Goal: Task Accomplishment & Management: Manage account settings

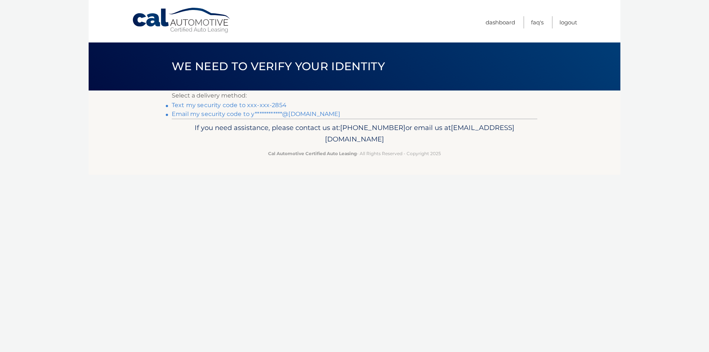
click at [305, 113] on link "**********" at bounding box center [256, 113] width 168 height 7
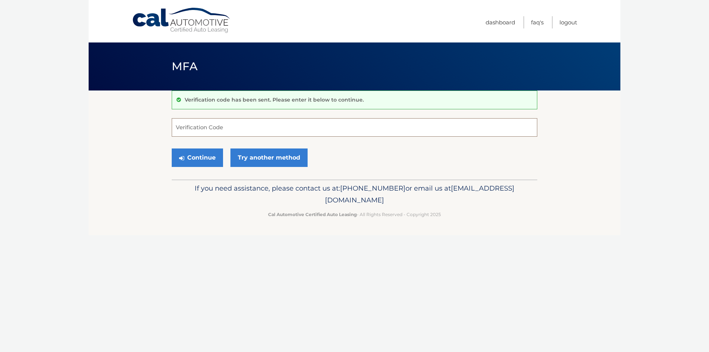
click at [308, 127] on input "Verification Code" at bounding box center [355, 127] width 366 height 18
type input "914574"
click at [194, 155] on button "Continue" at bounding box center [197, 158] width 51 height 18
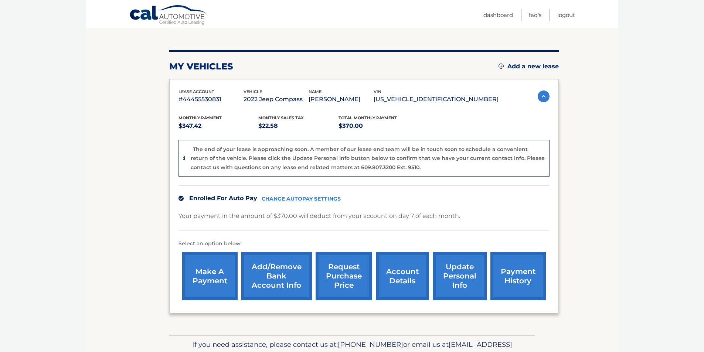
scroll to position [113, 0]
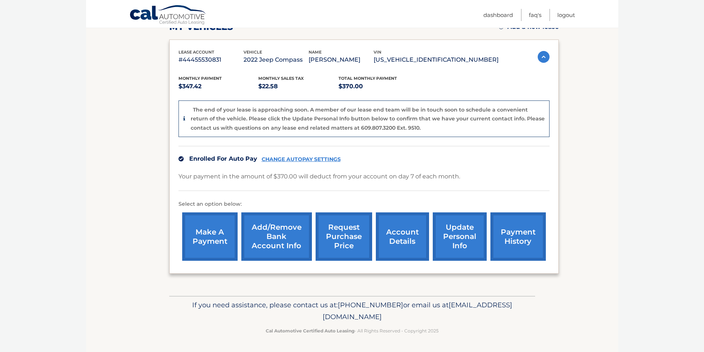
click at [405, 237] on link "account details" at bounding box center [402, 236] width 53 height 48
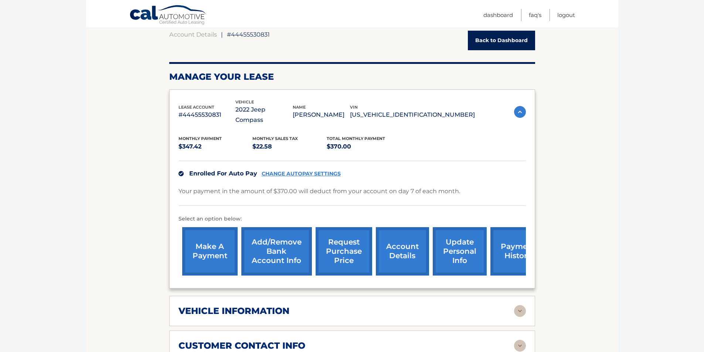
scroll to position [74, 0]
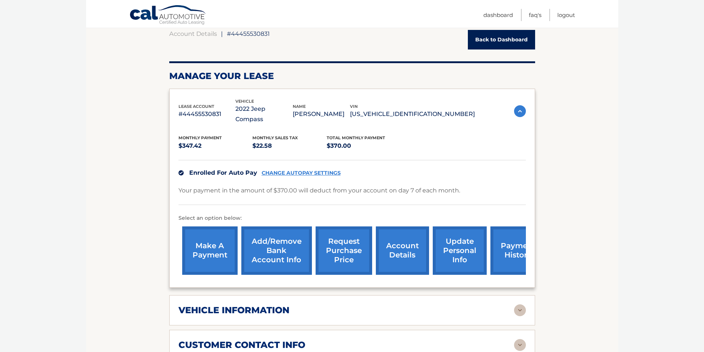
click at [461, 239] on link "update personal info" at bounding box center [460, 250] width 54 height 48
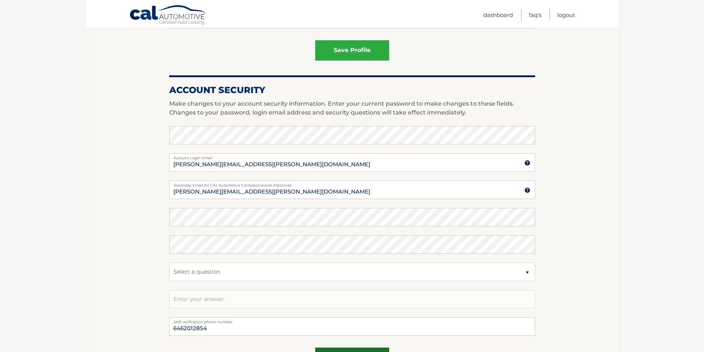
scroll to position [332, 0]
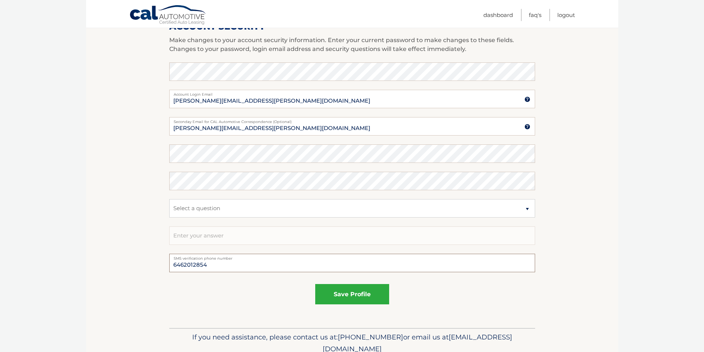
click at [229, 269] on input "6462012854" at bounding box center [352, 263] width 366 height 18
type input "6"
type input "[PHONE_NUMBER]"
click at [337, 297] on button "save profile" at bounding box center [352, 294] width 74 height 20
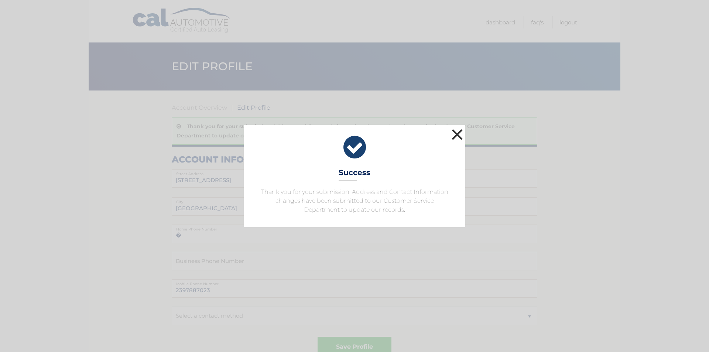
click at [458, 132] on button "×" at bounding box center [457, 134] width 15 height 15
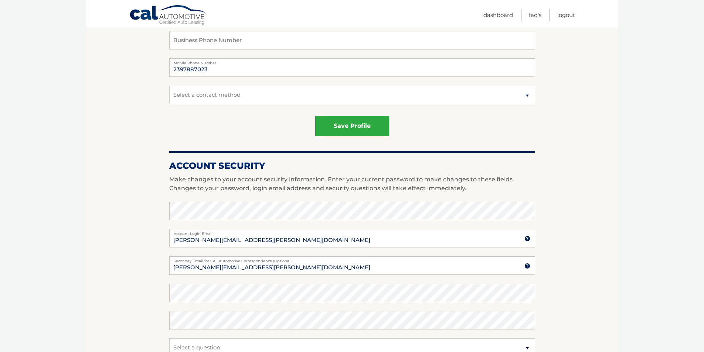
scroll to position [222, 0]
click at [190, 269] on input "YAHAIRA.RIVERA@GMAIL.COM" at bounding box center [352, 265] width 366 height 18
drag, startPoint x: 273, startPoint y: 266, endPoint x: 160, endPoint y: 269, distance: 113.8
click at [160, 269] on section "Account Overview | Edit Profile Thank you for your submission. Address and Cont…" at bounding box center [352, 168] width 532 height 598
click at [209, 274] on input "YAHAIRA.RIVERA@GMAIL.COM" at bounding box center [352, 265] width 366 height 18
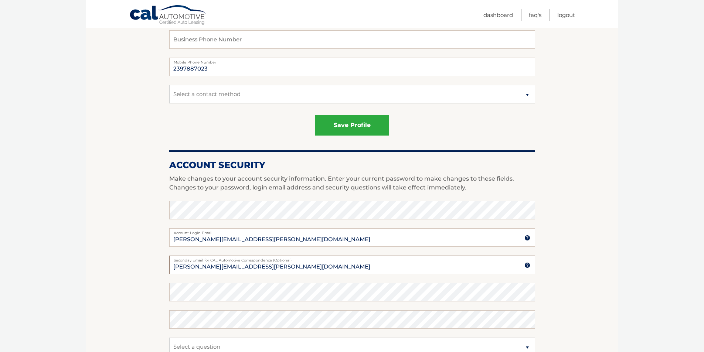
click at [189, 267] on input "YAHAIRA.RIVERA@GMAIL.COM" at bounding box center [352, 265] width 366 height 18
type input "YAHIRA.RIVERA@GMAIL.COM"
click at [608, 256] on section "Account Overview | Edit Profile Thank you for your submission. Address and Cont…" at bounding box center [352, 168] width 532 height 598
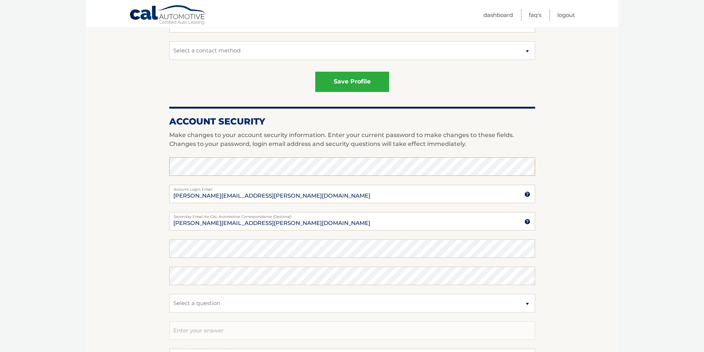
scroll to position [369, 0]
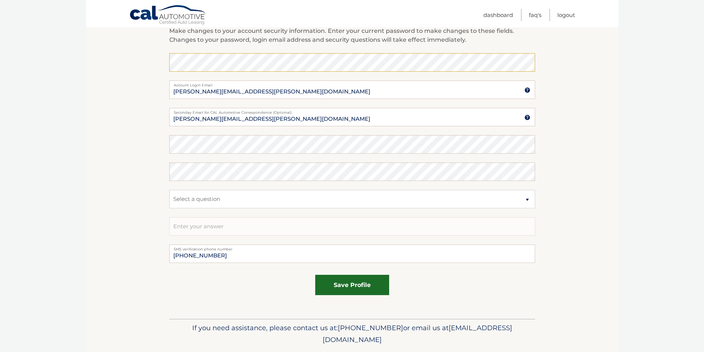
click at [358, 283] on button "save profile" at bounding box center [352, 285] width 74 height 20
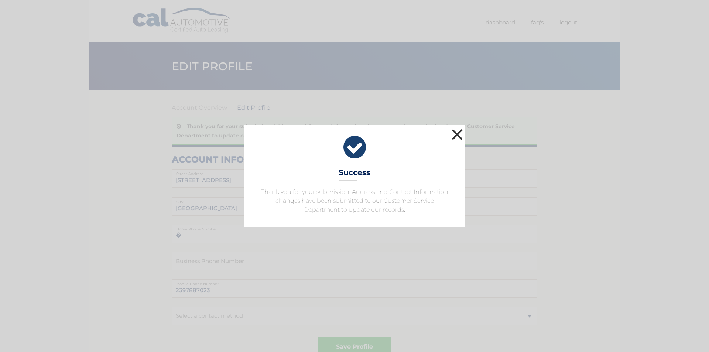
click at [455, 129] on button "×" at bounding box center [457, 134] width 15 height 15
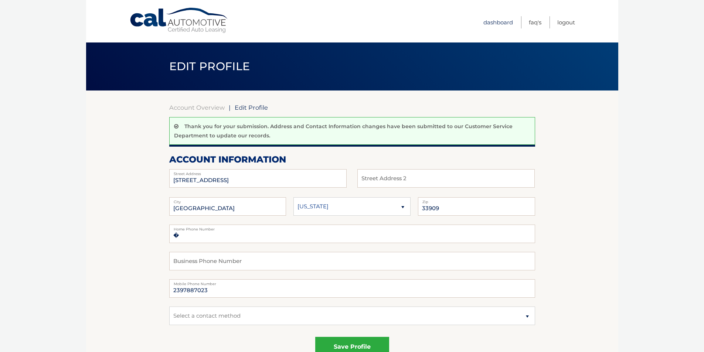
click at [502, 21] on link "Dashboard" at bounding box center [498, 22] width 30 height 12
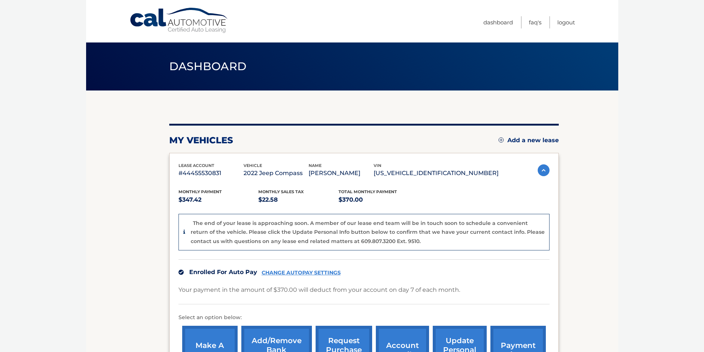
click at [544, 166] on img at bounding box center [544, 170] width 12 height 12
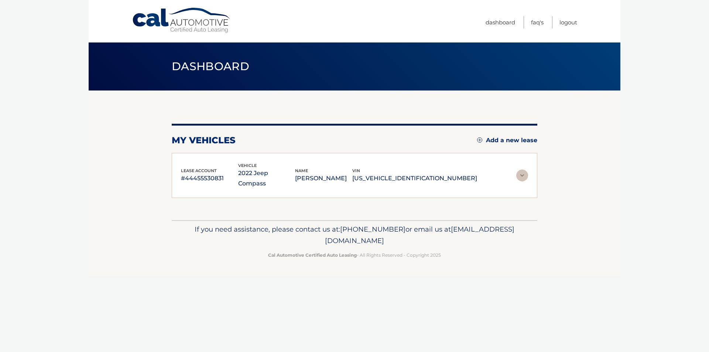
click at [527, 172] on img at bounding box center [522, 176] width 12 height 12
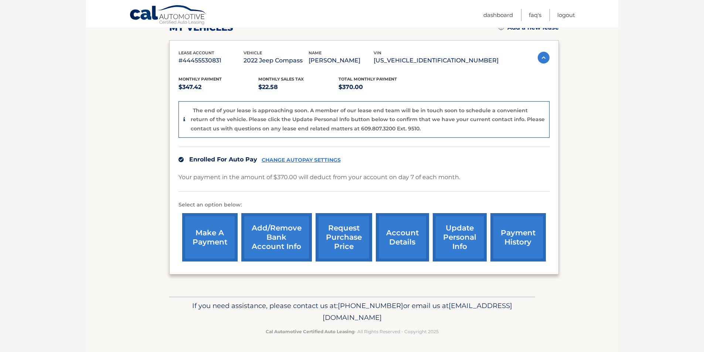
scroll to position [113, 0]
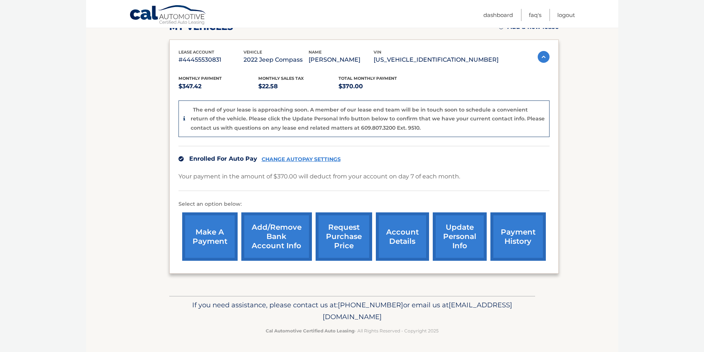
click at [529, 242] on link "payment history" at bounding box center [517, 236] width 55 height 48
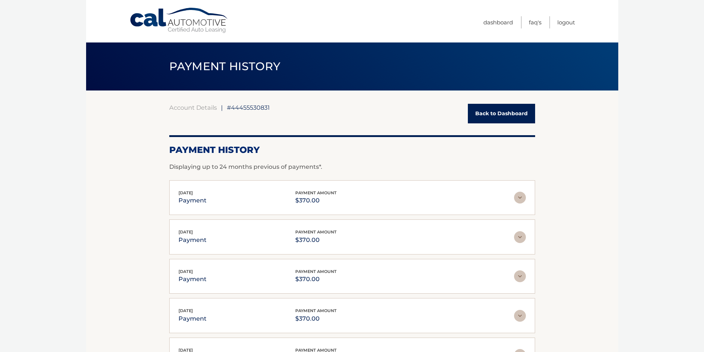
click at [523, 114] on link "Back to Dashboard" at bounding box center [501, 114] width 67 height 20
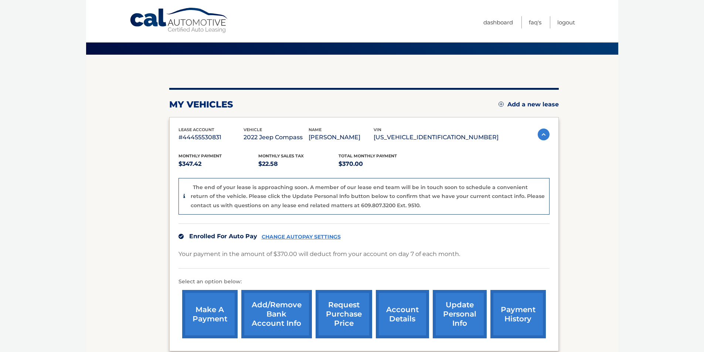
scroll to position [111, 0]
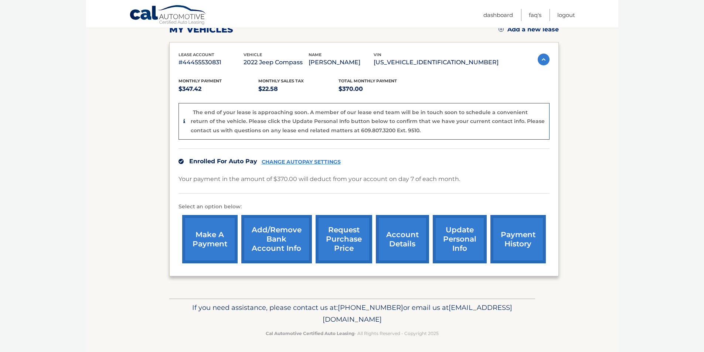
click at [200, 244] on link "make a payment" at bounding box center [209, 239] width 55 height 48
click at [409, 242] on link "account details" at bounding box center [402, 239] width 53 height 48
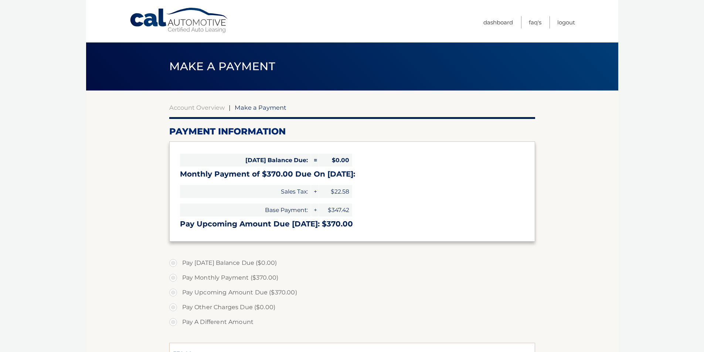
select select "YTg2ZTkyODctYThlMy00ZTZhLThjZTEtMGViYzU2MmI3MjQw"
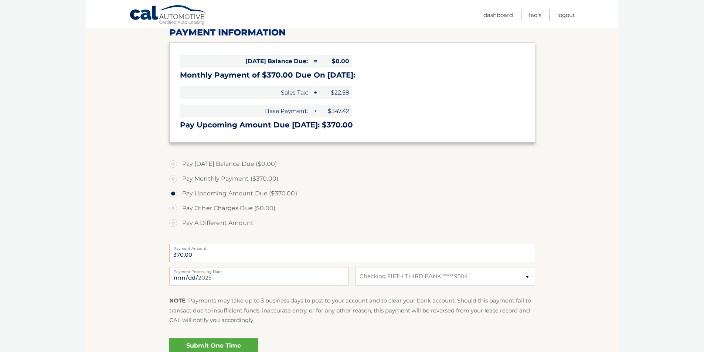
scroll to position [28, 0]
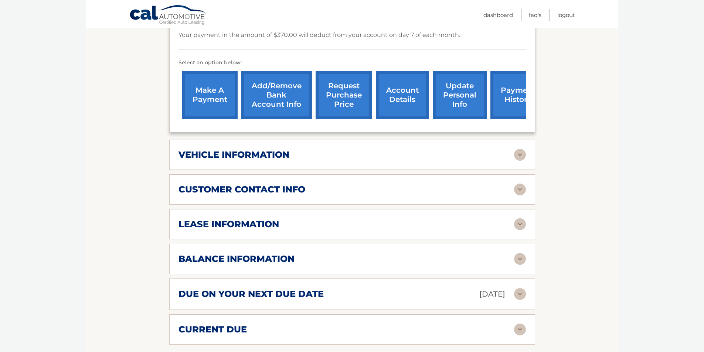
scroll to position [296, 0]
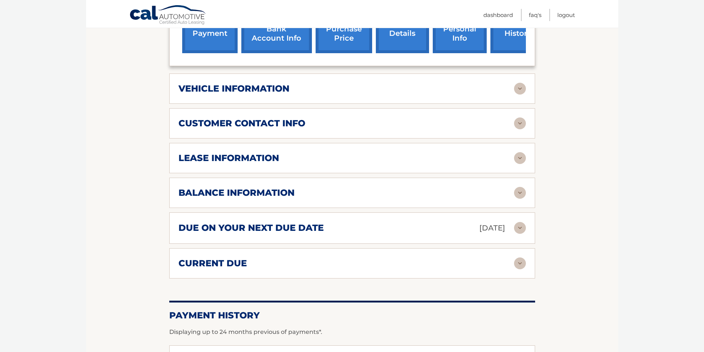
click at [261, 153] on h2 "lease information" at bounding box center [228, 158] width 100 height 11
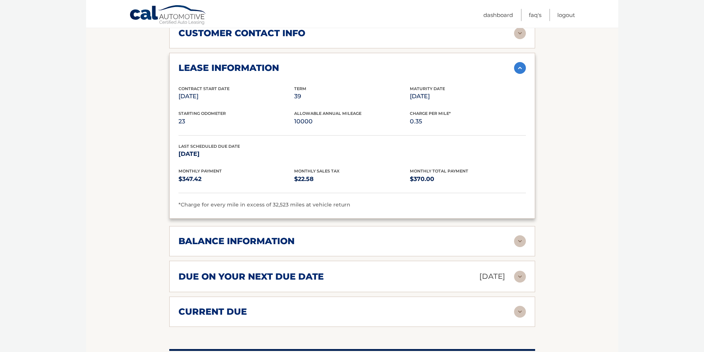
scroll to position [369, 0]
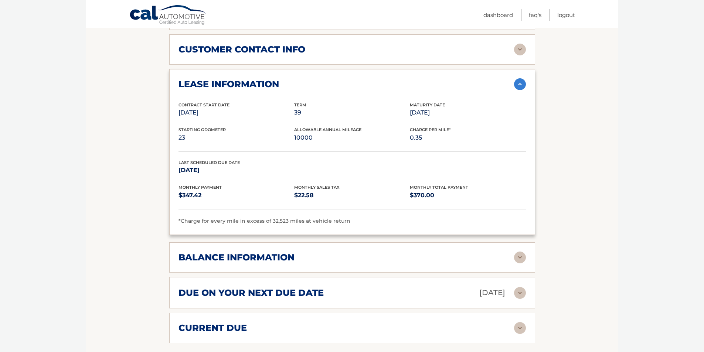
click at [521, 252] on img at bounding box center [520, 258] width 12 height 12
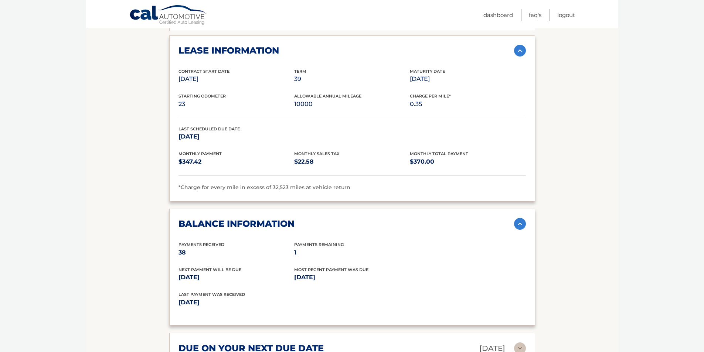
scroll to position [443, 0]
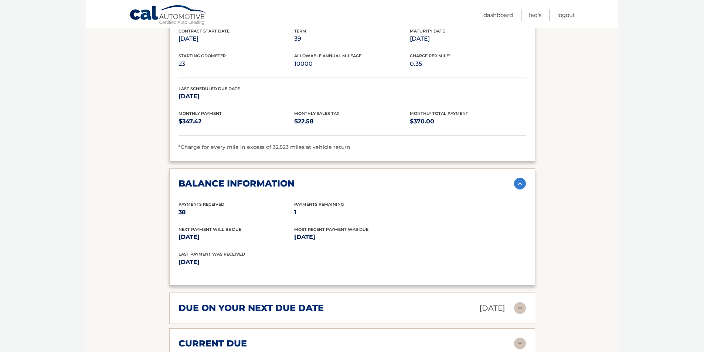
click at [519, 302] on img at bounding box center [520, 308] width 12 height 12
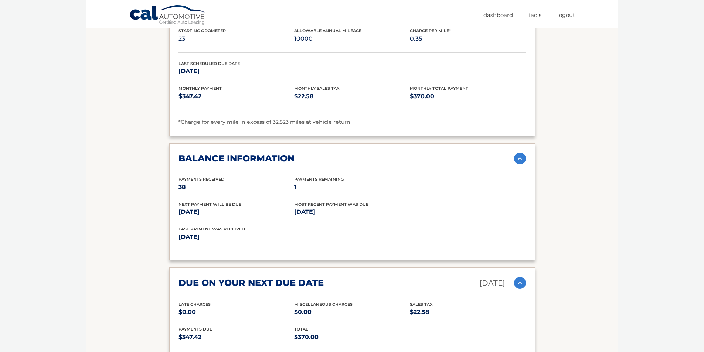
scroll to position [517, 0]
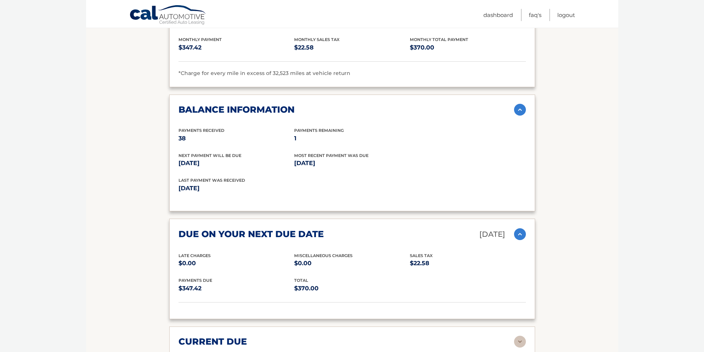
click at [518, 228] on img at bounding box center [520, 234] width 12 height 12
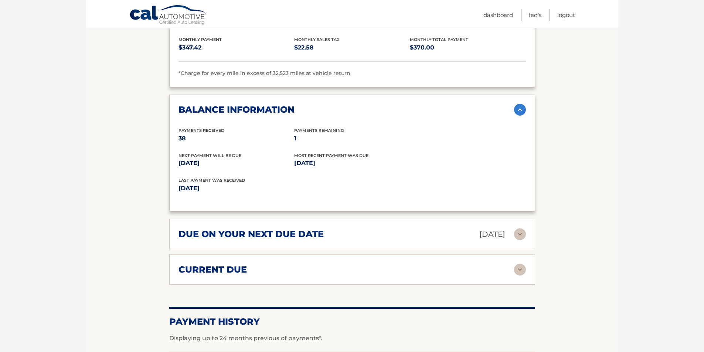
click at [517, 264] on img at bounding box center [520, 270] width 12 height 12
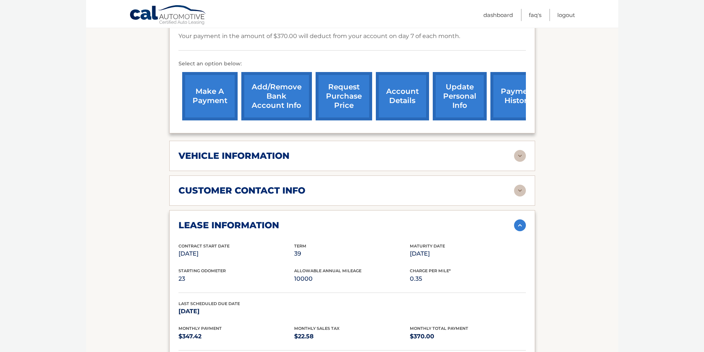
scroll to position [302, 0]
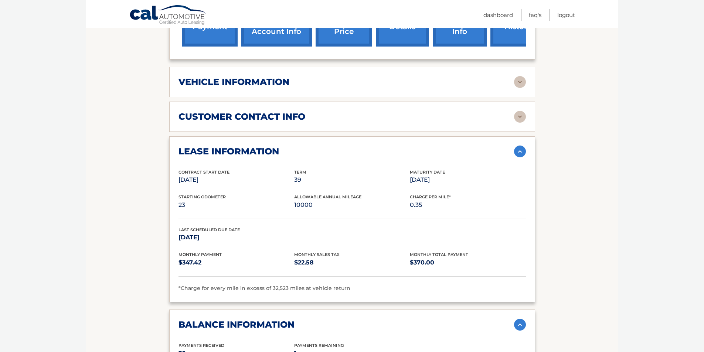
click at [524, 76] on img at bounding box center [520, 82] width 12 height 12
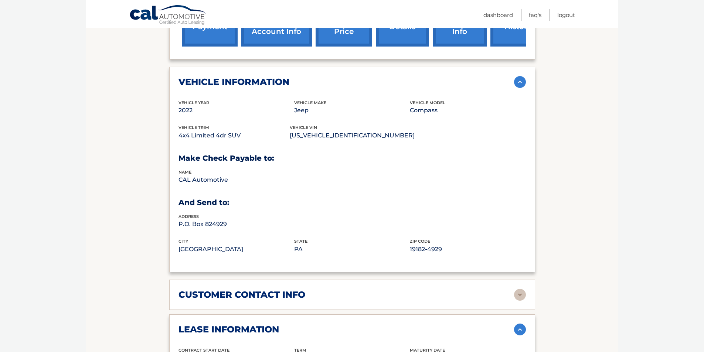
click at [522, 76] on img at bounding box center [520, 82] width 12 height 12
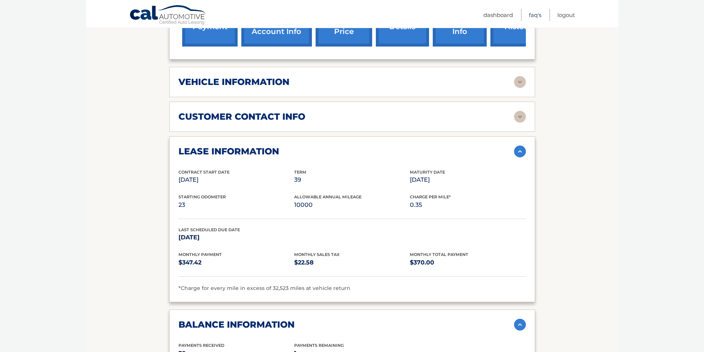
click at [535, 17] on link "FAQ's" at bounding box center [535, 15] width 13 height 12
